Goal: Information Seeking & Learning: Learn about a topic

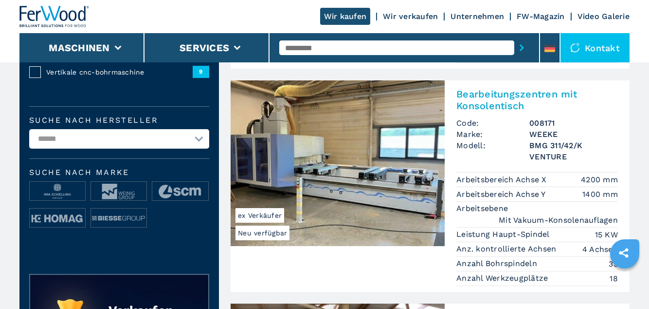
scroll to position [292, 0]
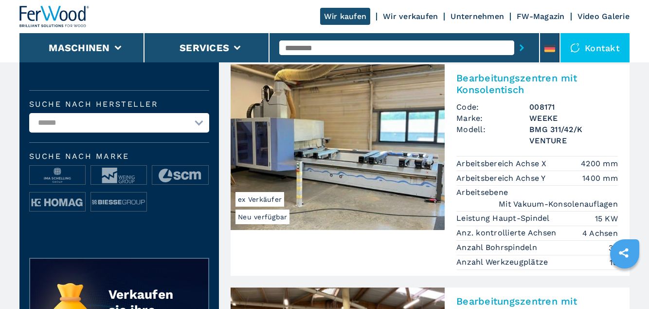
click at [493, 88] on h2 "Bearbeitungszentren mit Konsolentisch" at bounding box center [538, 83] width 162 height 23
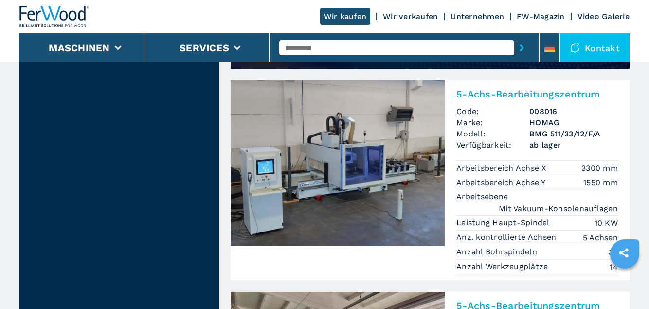
scroll to position [964, 0]
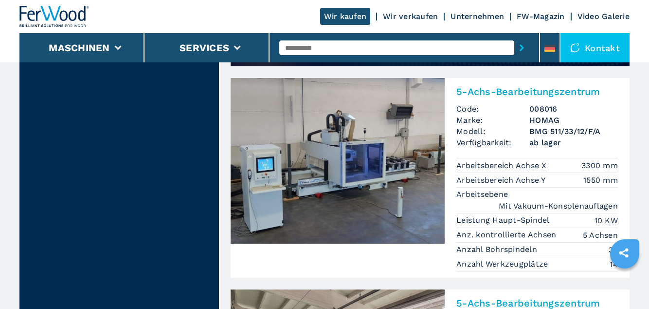
click at [489, 97] on div "5-Achs-Bearbeitungszentrum Code: 008016 Marke: HOMAG Modell: BMG 511/33/12/F/A …" at bounding box center [537, 177] width 185 height 199
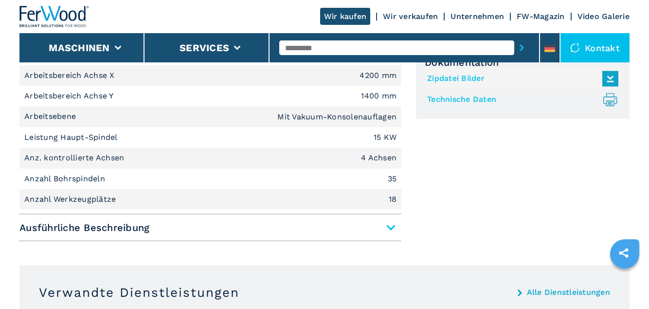
scroll to position [452, 0]
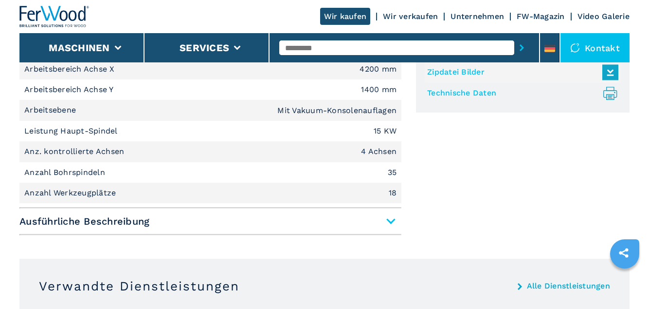
click at [392, 226] on span "Ausführliche Beschreibung" at bounding box center [210, 221] width 382 height 18
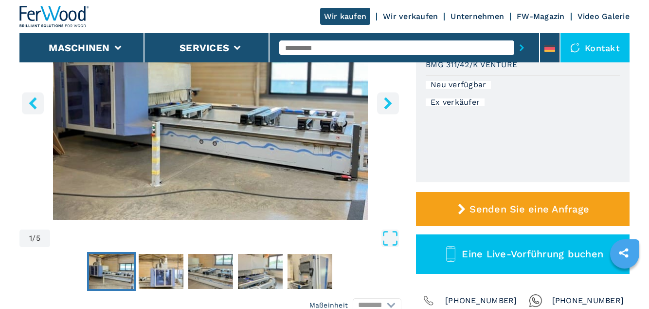
scroll to position [168, 0]
click at [163, 275] on img "Go to Slide 2" at bounding box center [161, 271] width 45 height 35
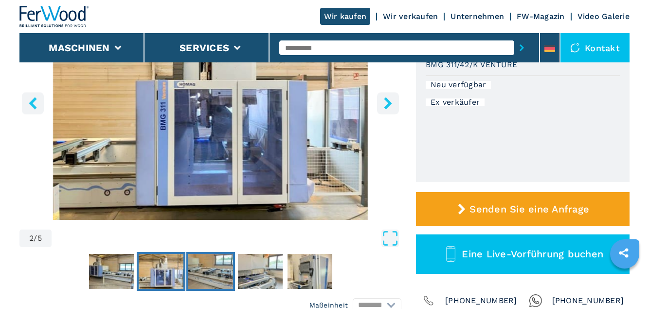
click at [213, 273] on img "Go to Slide 3" at bounding box center [210, 271] width 45 height 35
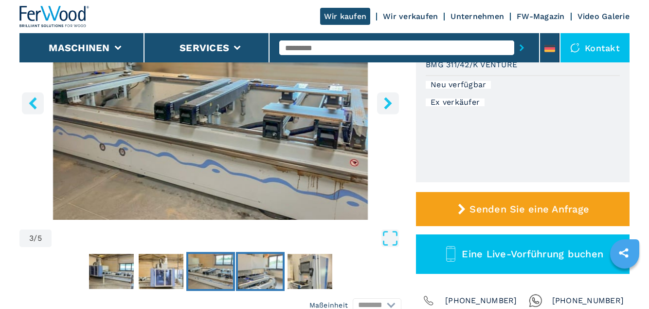
click at [257, 274] on img "Go to Slide 4" at bounding box center [260, 271] width 45 height 35
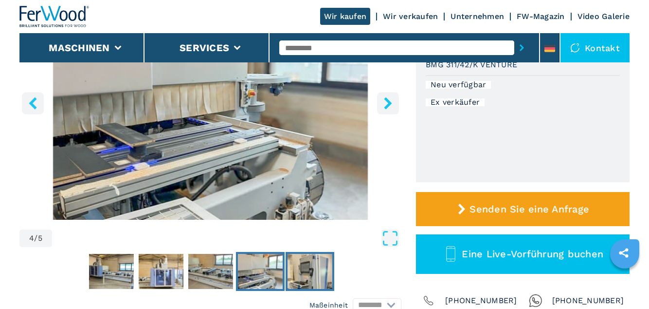
click at [309, 277] on img "Go to Slide 5" at bounding box center [310, 271] width 45 height 35
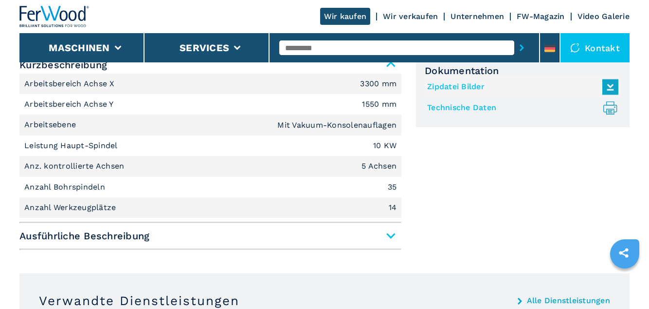
scroll to position [438, 0]
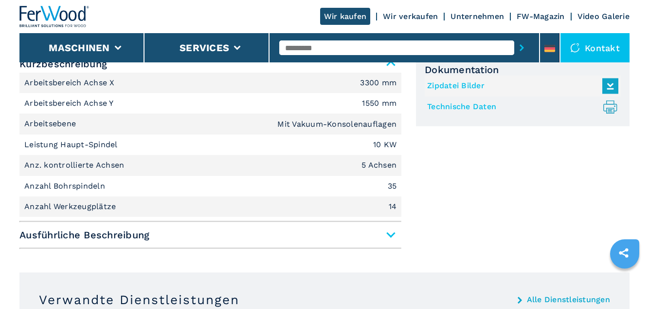
click at [373, 235] on span "Ausführliche Beschreibung" at bounding box center [210, 235] width 382 height 18
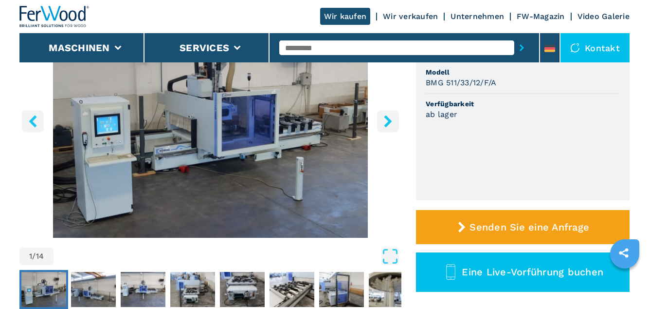
scroll to position [151, 0]
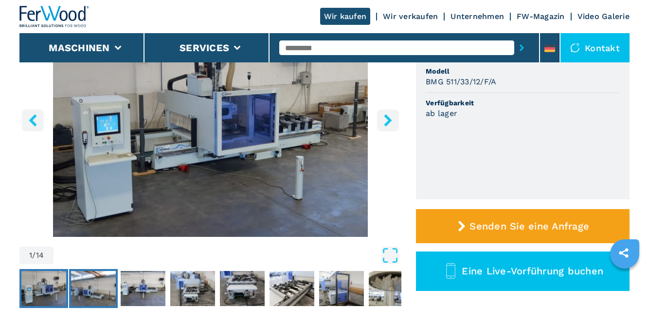
click at [100, 286] on img "Go to Slide 2" at bounding box center [93, 288] width 45 height 35
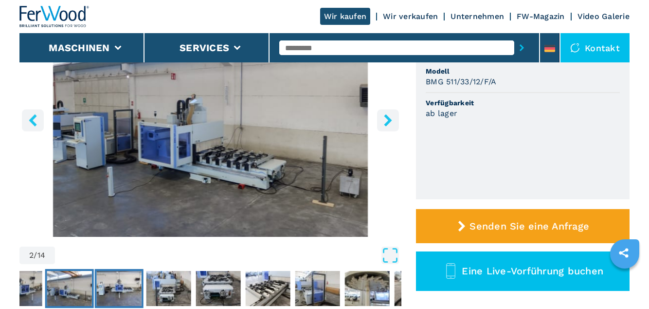
click at [129, 289] on img "Go to Slide 3" at bounding box center [119, 288] width 45 height 35
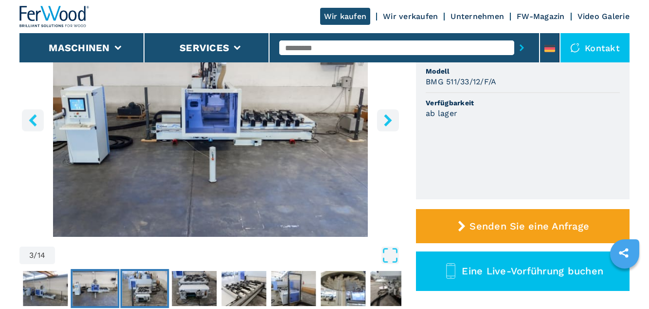
click at [155, 291] on img "Go to Slide 4" at bounding box center [144, 288] width 45 height 35
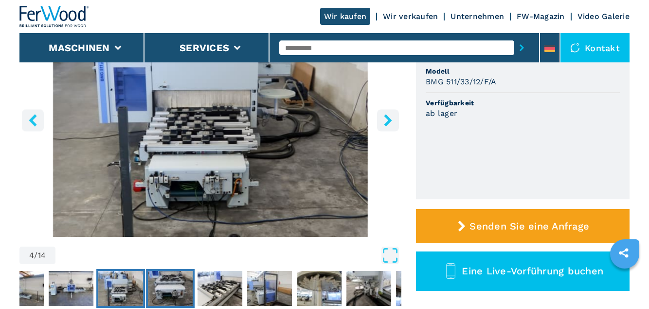
click at [175, 288] on img "Go to Slide 5" at bounding box center [170, 288] width 45 height 35
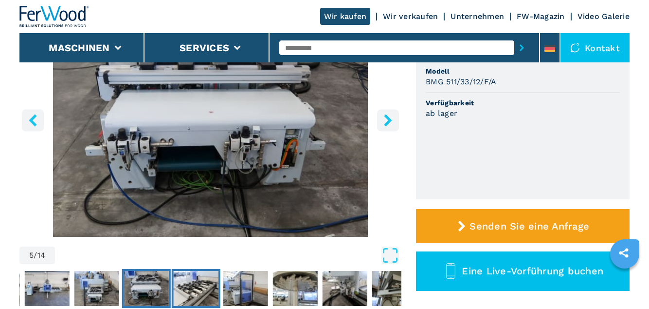
click at [198, 287] on img "Go to Slide 6" at bounding box center [196, 288] width 45 height 35
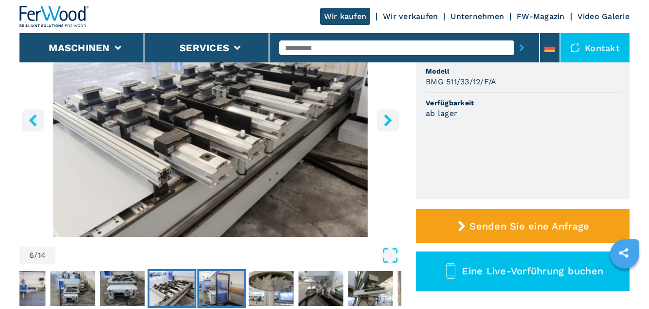
click at [229, 283] on img "Go to Slide 7" at bounding box center [222, 288] width 45 height 35
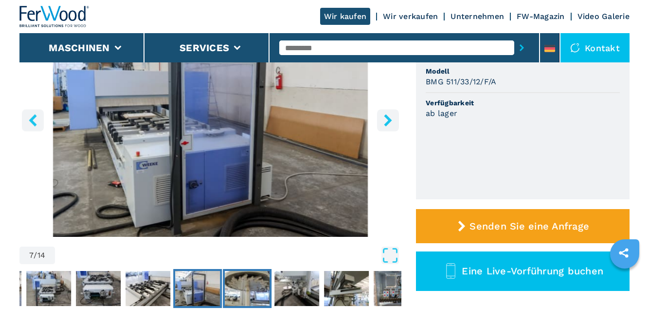
click at [252, 287] on img "Go to Slide 8" at bounding box center [247, 288] width 45 height 35
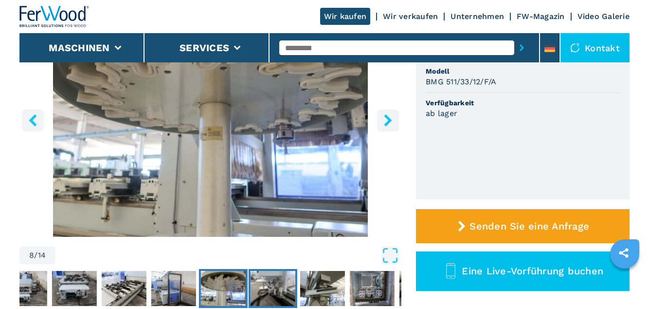
click at [276, 287] on img "Go to Slide 9" at bounding box center [273, 288] width 45 height 35
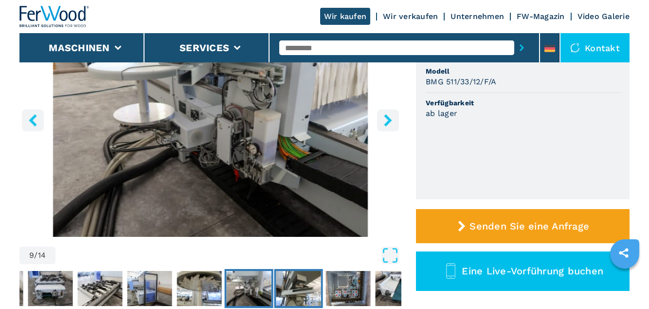
click at [308, 287] on img "Go to Slide 10" at bounding box center [298, 288] width 45 height 35
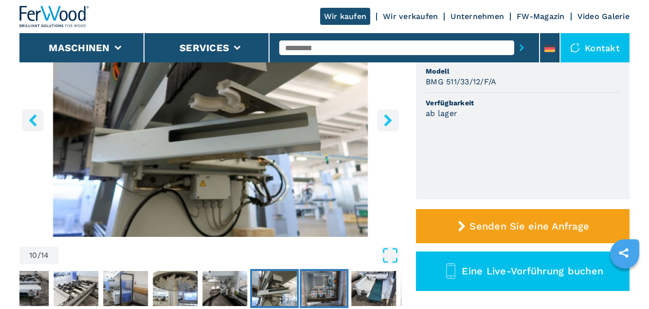
click at [323, 288] on img "Go to Slide 11" at bounding box center [324, 288] width 45 height 35
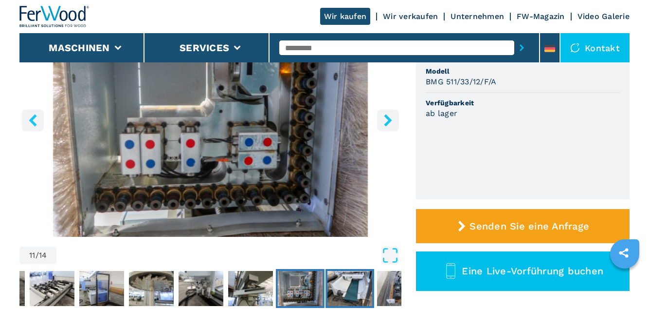
click at [357, 287] on img "Go to Slide 12" at bounding box center [350, 288] width 45 height 35
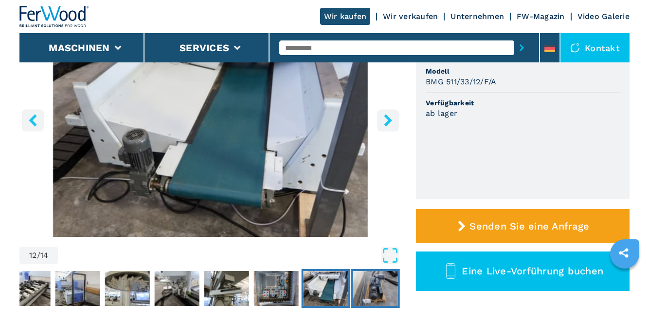
click at [380, 289] on img "Go to Slide 13" at bounding box center [375, 288] width 45 height 35
